Goal: Information Seeking & Learning: Check status

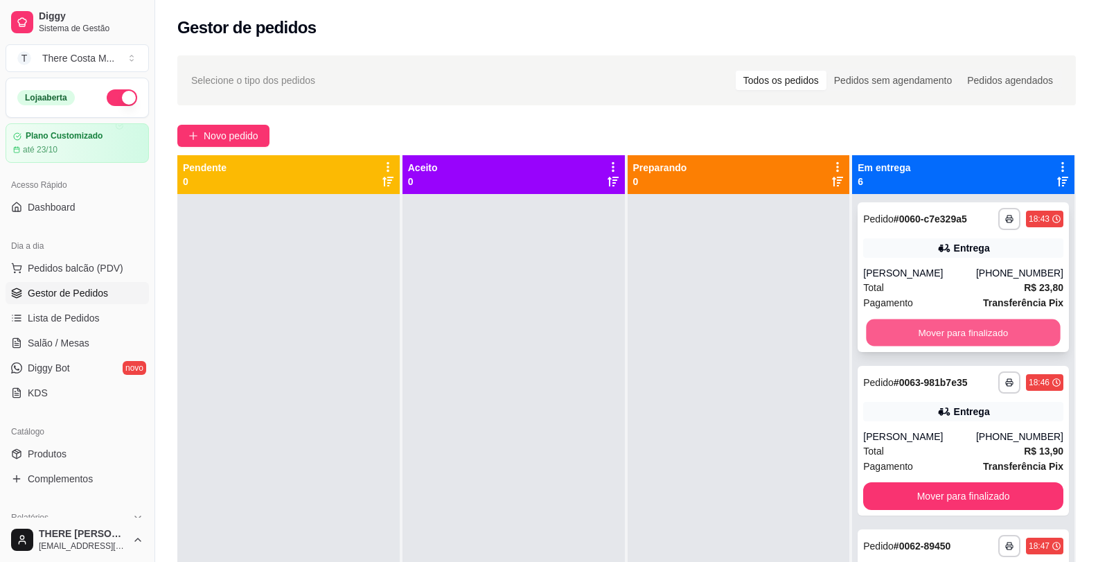
click at [950, 329] on button "Mover para finalizado" at bounding box center [963, 332] width 194 height 27
click at [950, 329] on button "Mover para finalizado" at bounding box center [963, 333] width 200 height 28
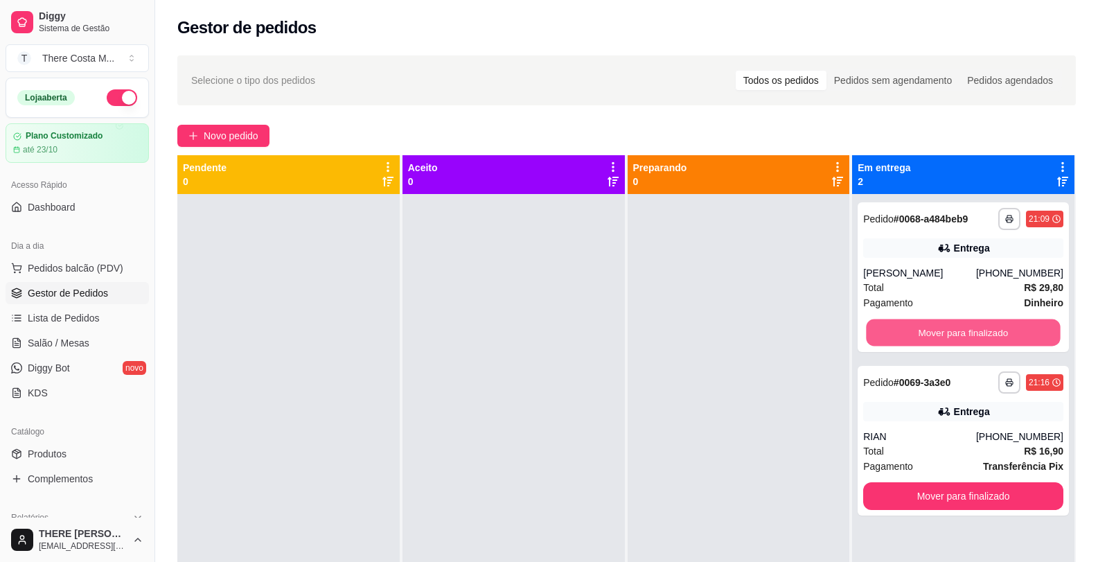
click at [950, 329] on button "Mover para finalizado" at bounding box center [963, 332] width 194 height 27
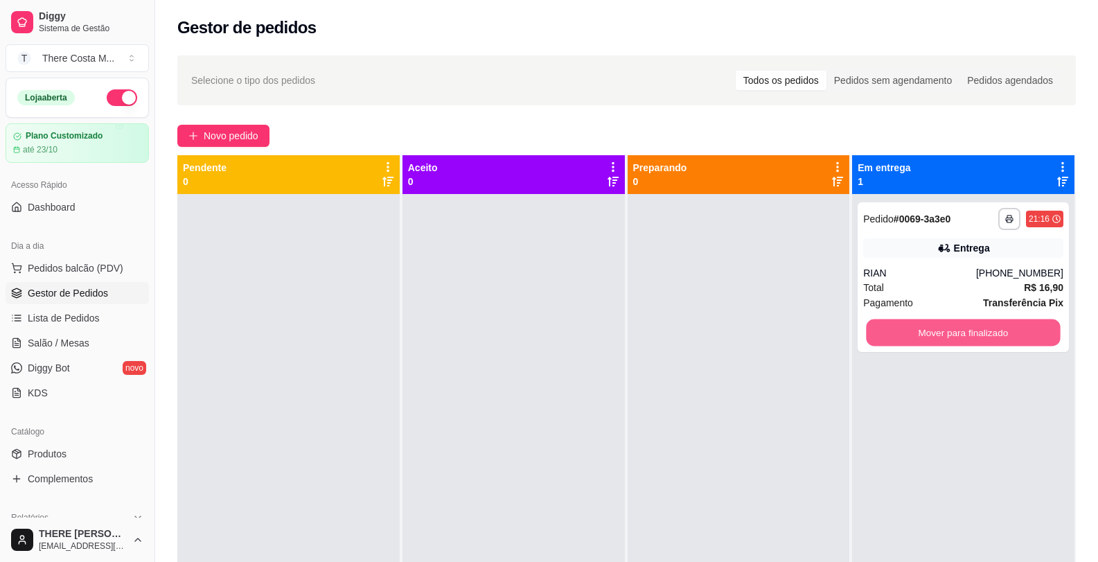
click at [950, 329] on button "Mover para finalizado" at bounding box center [963, 332] width 194 height 27
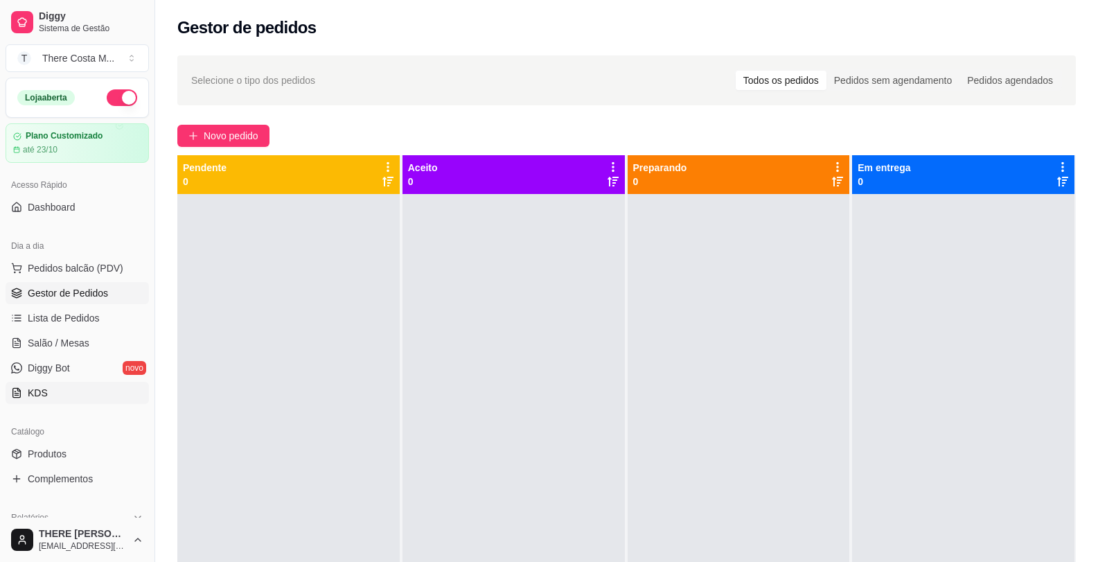
scroll to position [139, 0]
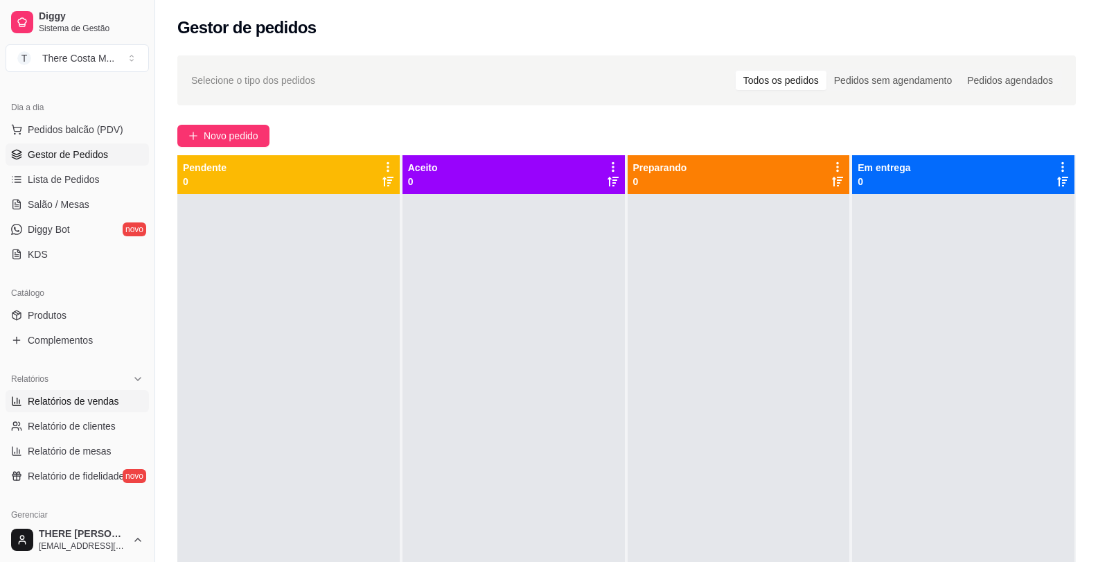
click at [88, 399] on span "Relatórios de vendas" at bounding box center [73, 401] width 91 height 14
select select "ALL"
select select "0"
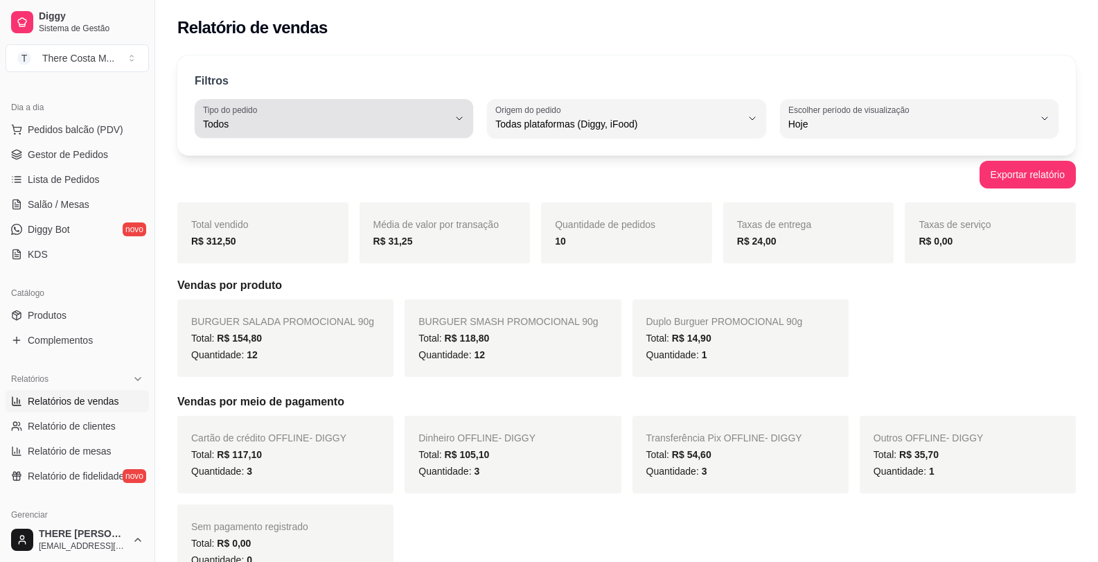
click at [400, 120] on span "Todos" at bounding box center [325, 124] width 245 height 14
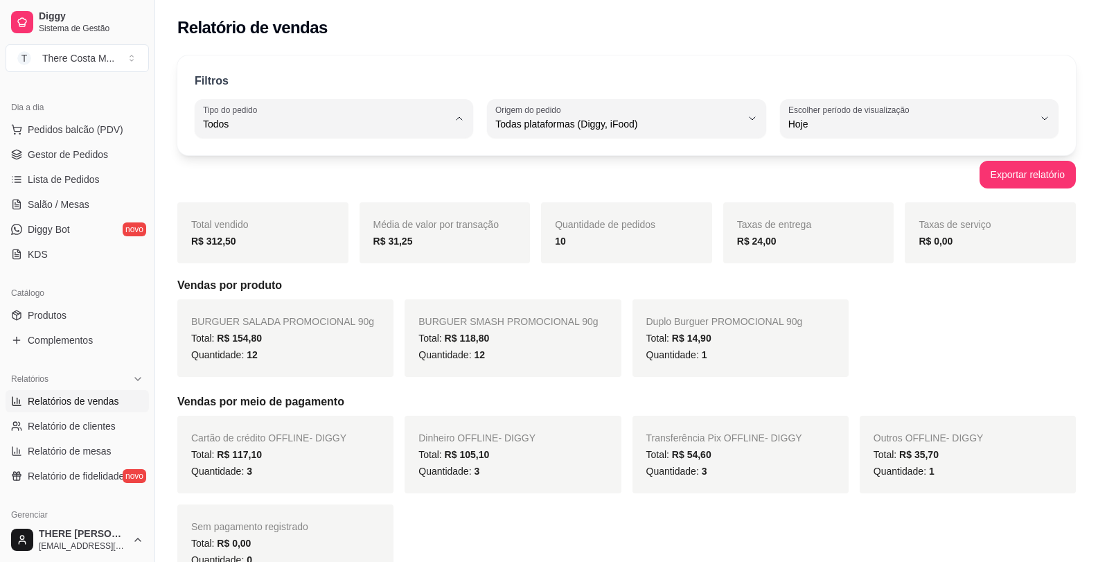
click at [380, 186] on span "Entrega" at bounding box center [327, 179] width 233 height 13
type input "DELIVERY"
select select "DELIVERY"
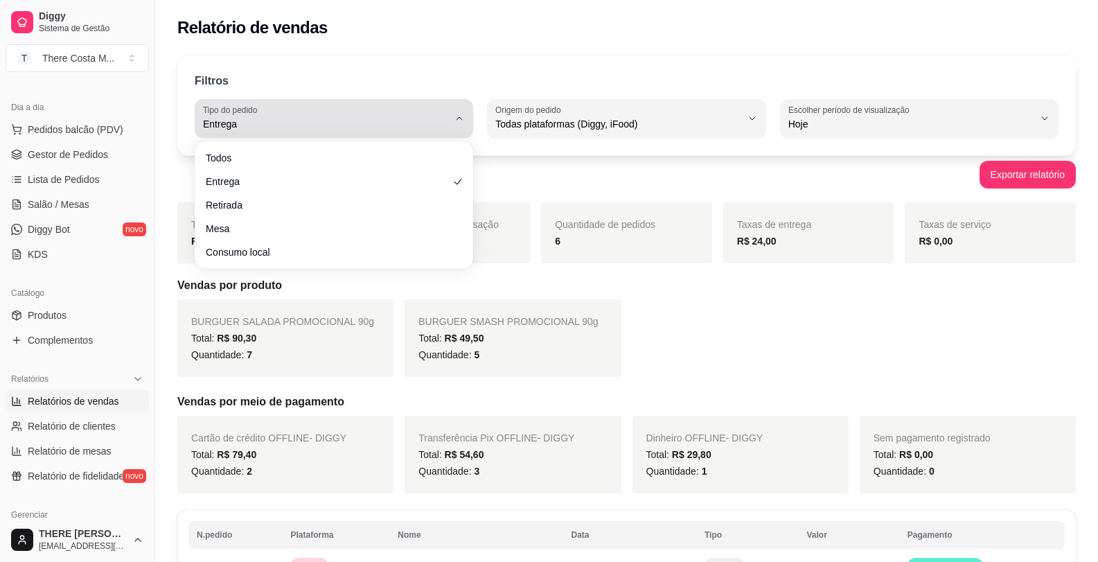
click at [326, 116] on div "Entrega" at bounding box center [325, 119] width 245 height 28
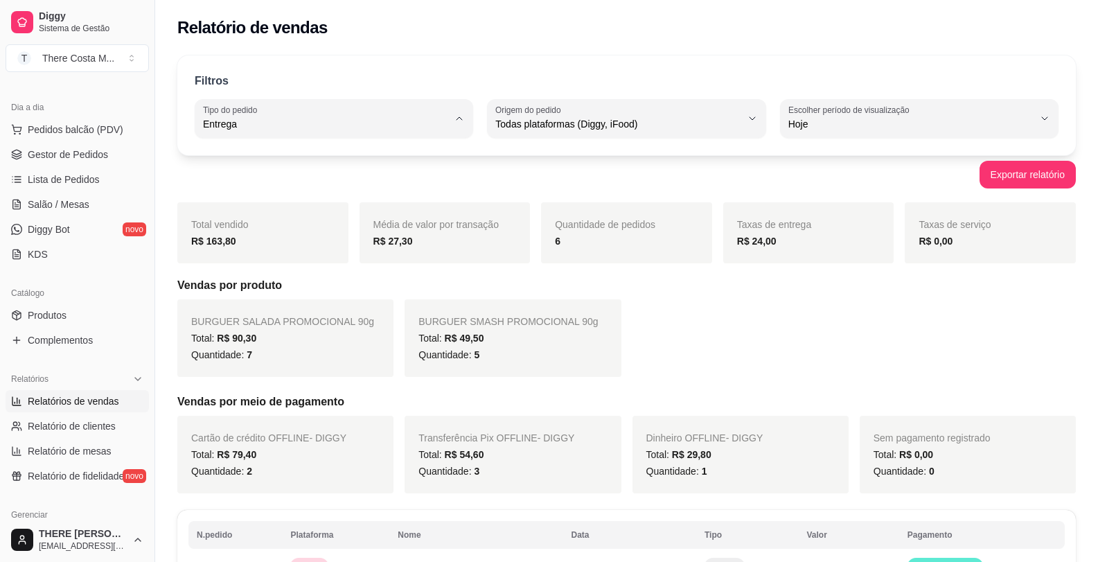
click at [324, 151] on span "Todos" at bounding box center [327, 156] width 233 height 13
type input "ALL"
select select "ALL"
